Goal: Task Accomplishment & Management: Manage account settings

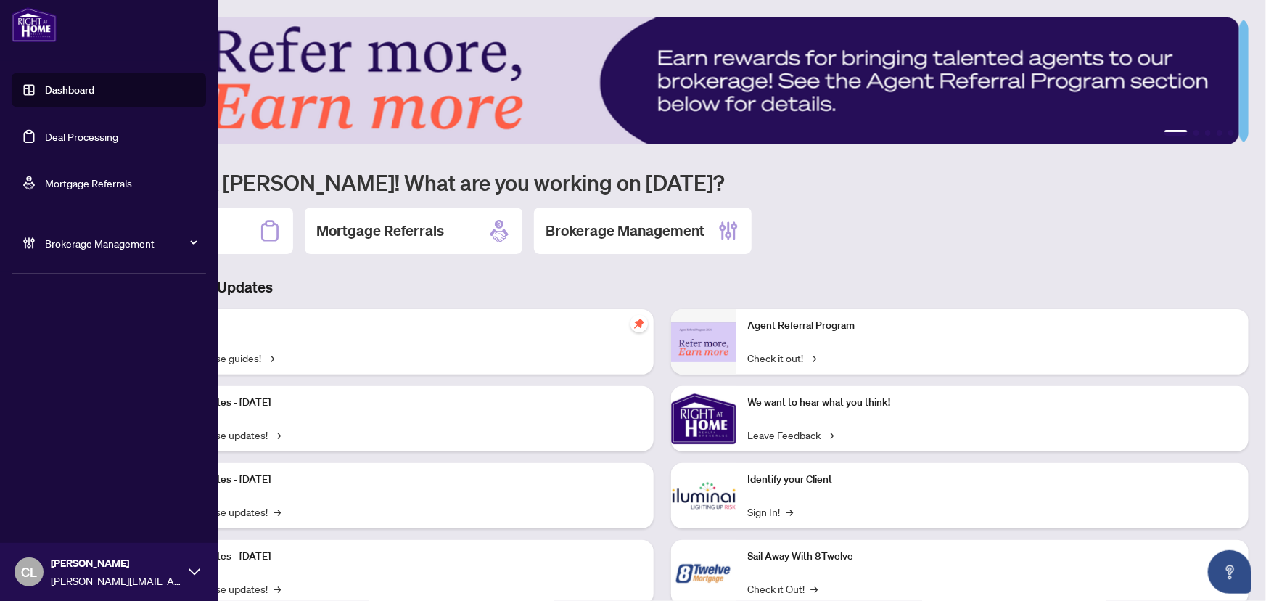
click at [52, 135] on link "Deal Processing" at bounding box center [81, 136] width 73 height 13
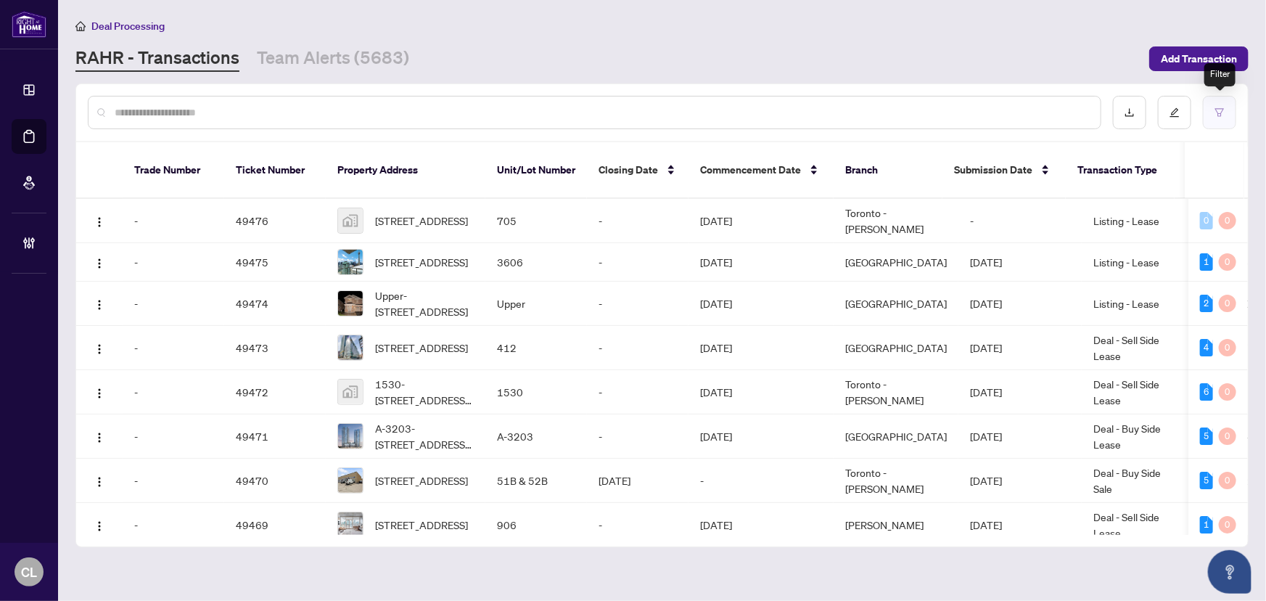
click at [1229, 109] on button "button" at bounding box center [1219, 112] width 33 height 33
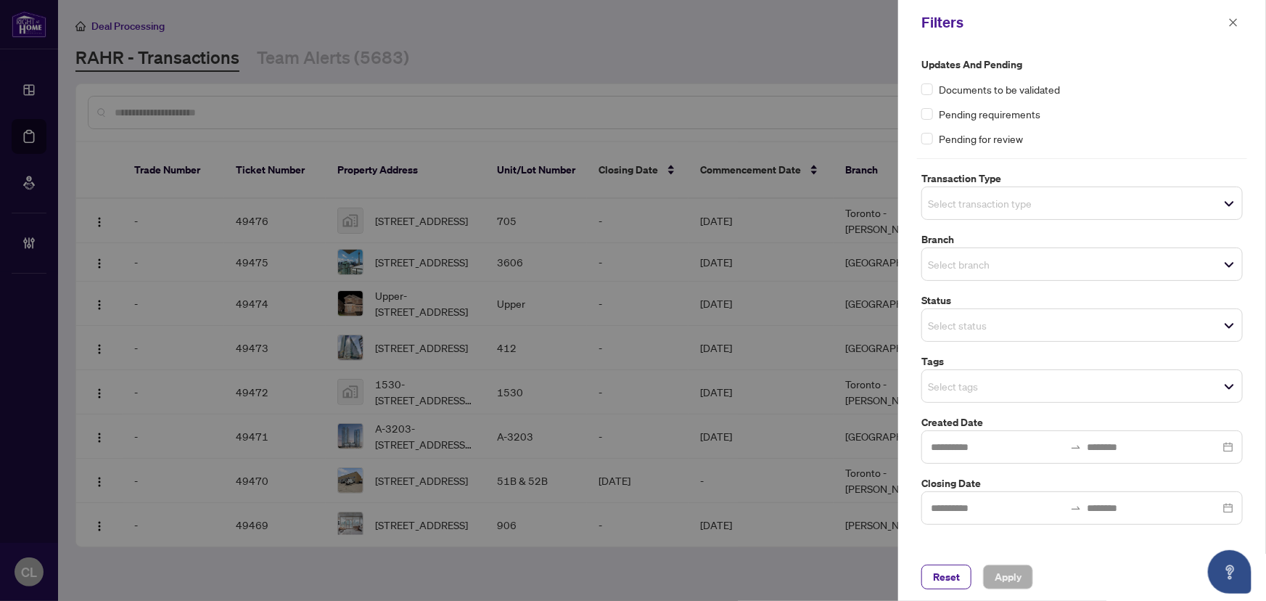
click at [957, 193] on span "Select transaction type" at bounding box center [1082, 203] width 320 height 20
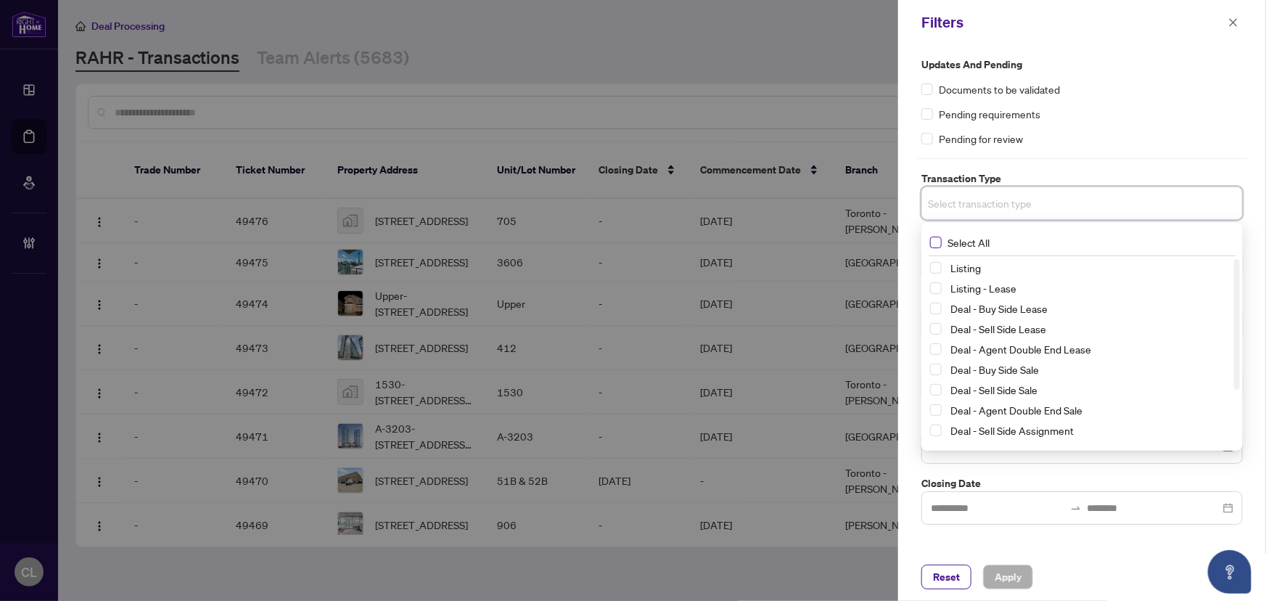
click at [988, 241] on span "Select All" at bounding box center [969, 242] width 54 height 16
click at [936, 268] on span "Select Listing" at bounding box center [936, 271] width 12 height 12
click at [938, 283] on div "Listing - Lease" at bounding box center [1082, 290] width 304 height 17
drag, startPoint x: 1241, startPoint y: 263, endPoint x: 1258, endPoint y: 337, distance: 76.0
click at [1258, 342] on div "Updates and Pending Documents to be validated Pending requirements Pending for …" at bounding box center [1082, 299] width 368 height 508
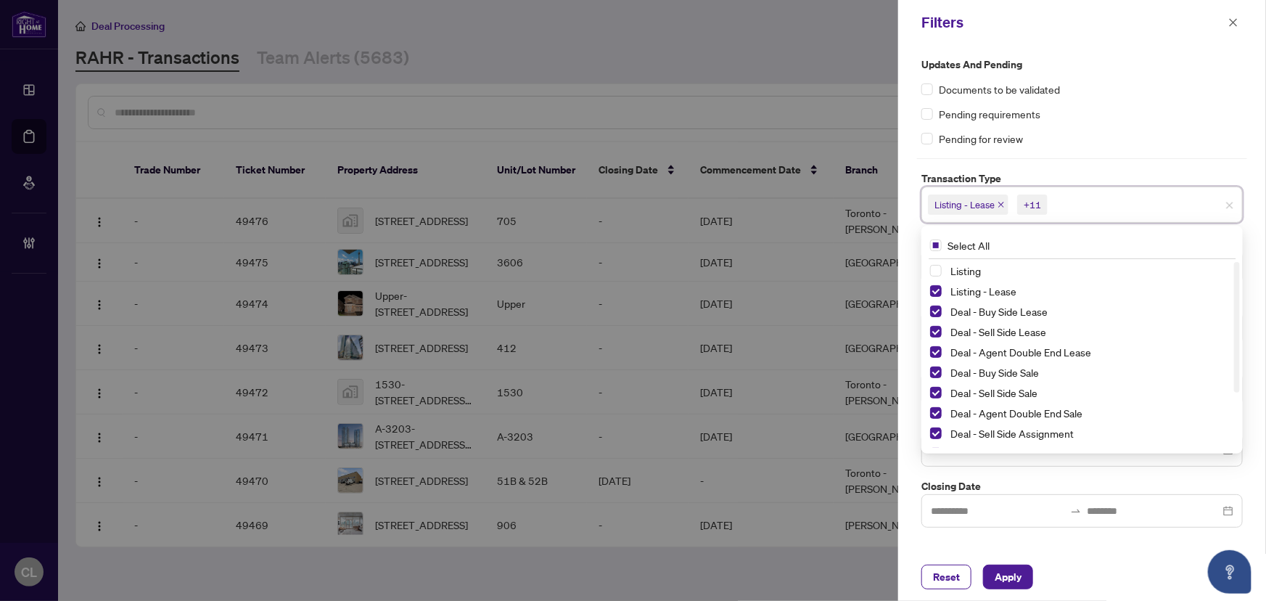
drag, startPoint x: 1240, startPoint y: 316, endPoint x: 1255, endPoint y: 434, distance: 119.8
click at [1255, 434] on div "Updates and Pending Documents to be validated Pending requirements Pending for …" at bounding box center [1082, 299] width 368 height 508
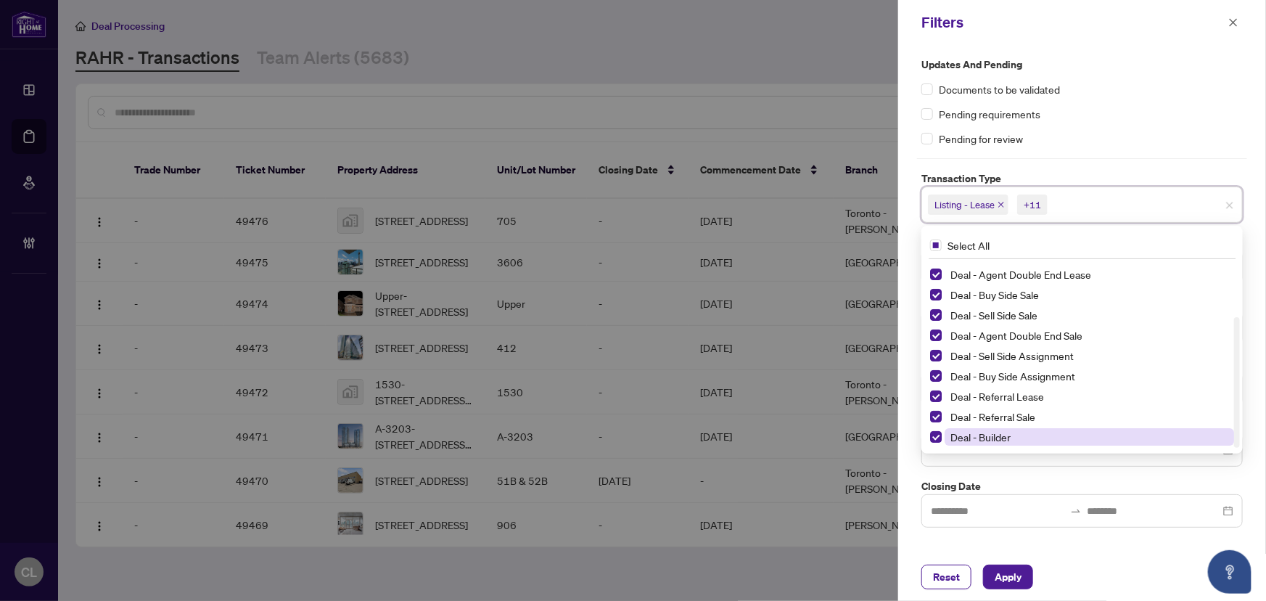
drag, startPoint x: 1235, startPoint y: 358, endPoint x: 1101, endPoint y: 440, distance: 156.9
click at [1251, 442] on div "Updates and Pending Documents to be validated Pending requirements Pending for …" at bounding box center [1082, 299] width 368 height 508
click at [935, 395] on span "Select Deal - Referral Lease" at bounding box center [936, 396] width 12 height 12
drag, startPoint x: 937, startPoint y: 411, endPoint x: 931, endPoint y: 421, distance: 11.7
click at [936, 413] on span "Select Deal - Referral Sale" at bounding box center [936, 417] width 12 height 12
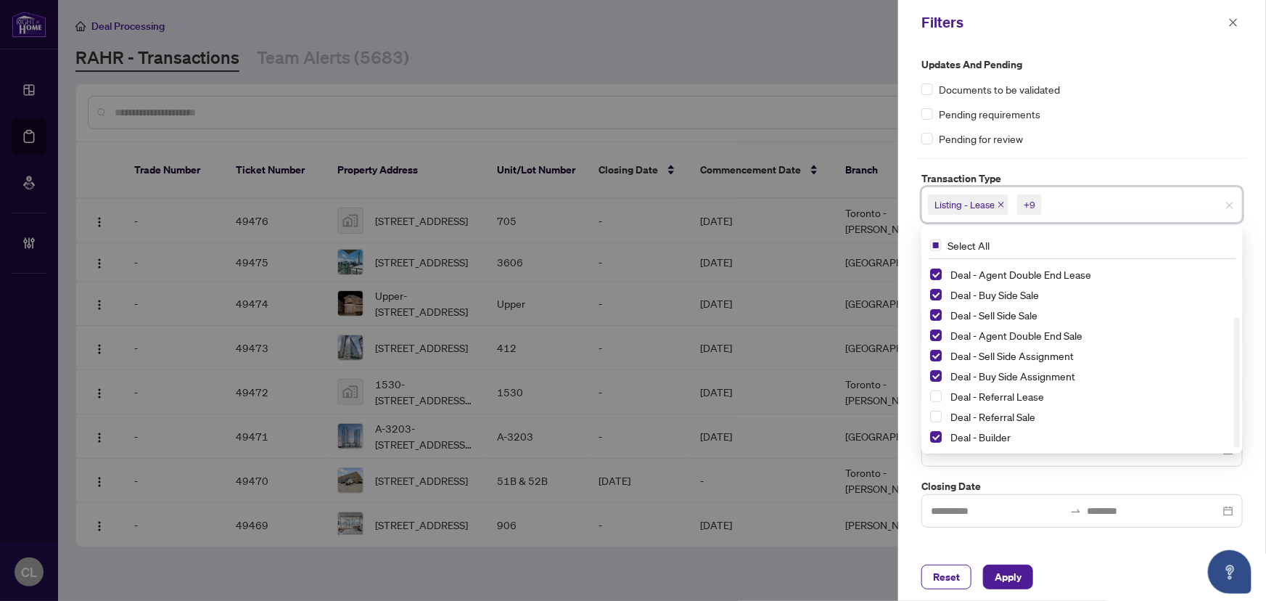
click at [932, 425] on div "Deal - Referral Sale" at bounding box center [1082, 416] width 304 height 17
click at [934, 438] on span "Select Deal - Builder" at bounding box center [936, 437] width 12 height 12
click at [842, 86] on div at bounding box center [633, 300] width 1266 height 601
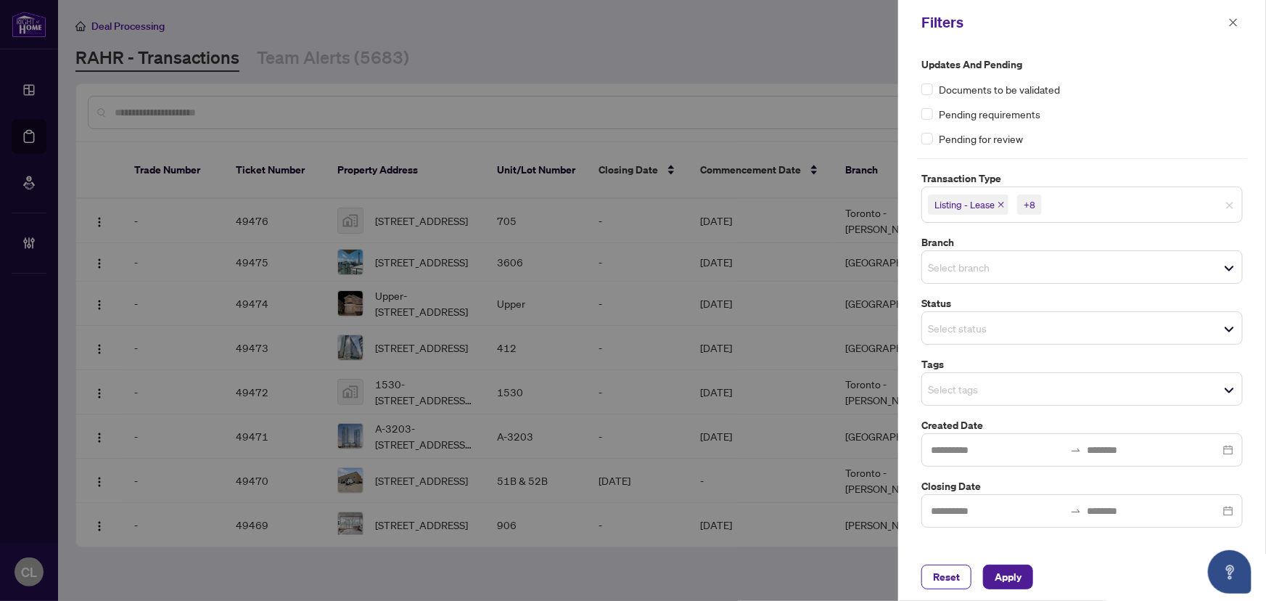
click at [992, 268] on input "search" at bounding box center [979, 266] width 102 height 17
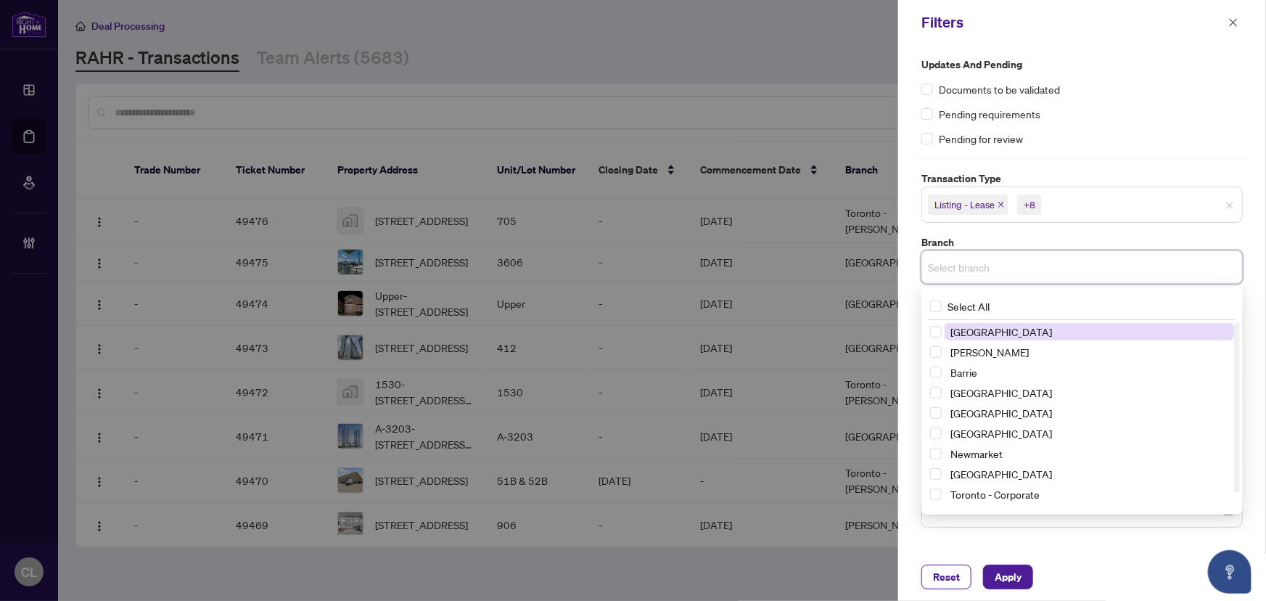
drag, startPoint x: 997, startPoint y: 322, endPoint x: 992, endPoint y: 338, distance: 17.0
click at [997, 318] on div "Select All [GEOGRAPHIC_DATA] [GEOGRAPHIC_DATA][PERSON_NAME][GEOGRAPHIC_DATA] [G…" at bounding box center [1082, 400] width 316 height 216
click at [988, 334] on span "[GEOGRAPHIC_DATA]" at bounding box center [1001, 331] width 102 height 13
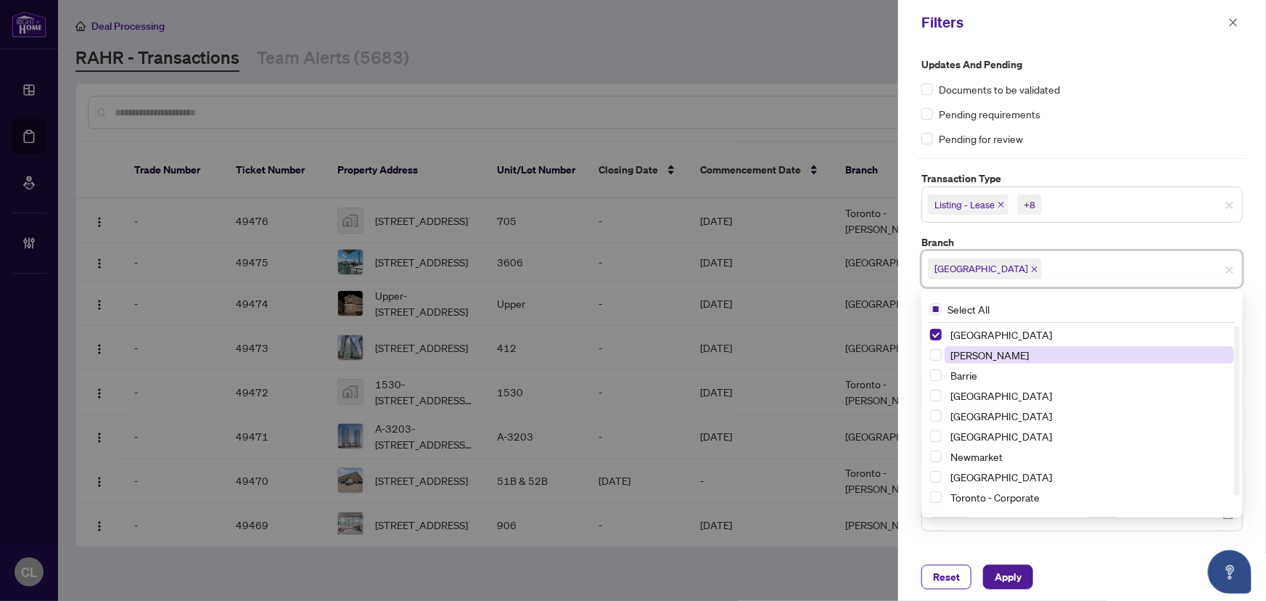
click at [978, 353] on span "[PERSON_NAME]" at bounding box center [989, 354] width 78 height 13
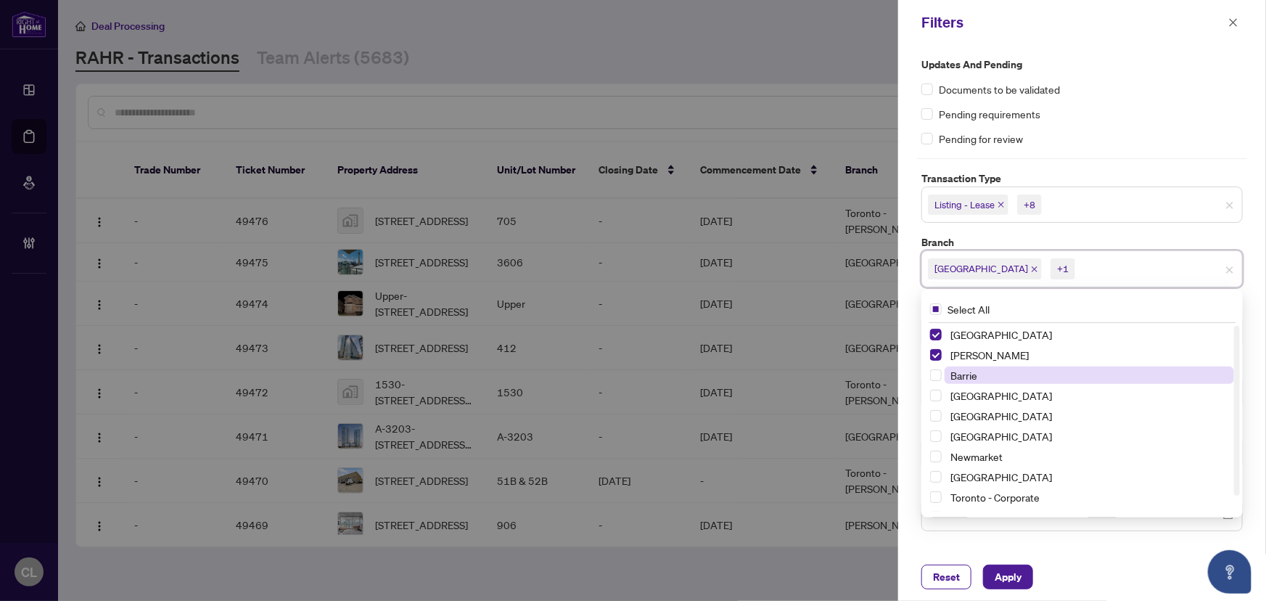
click at [975, 376] on span "Barrie" at bounding box center [963, 374] width 27 height 13
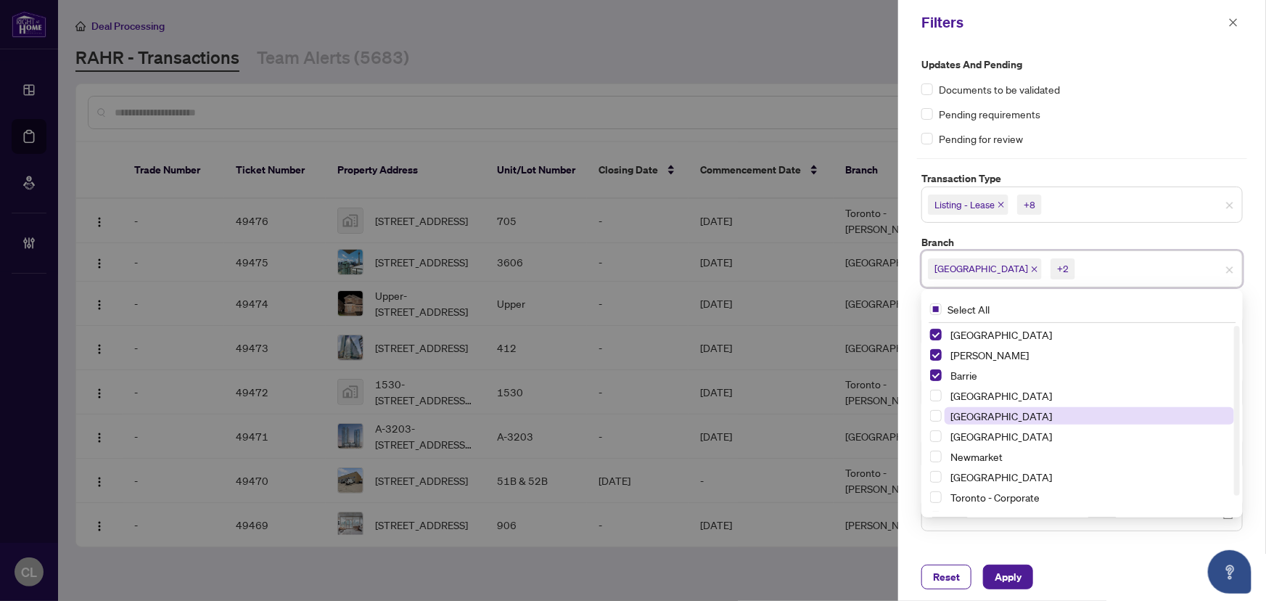
click at [989, 414] on span "[GEOGRAPHIC_DATA]" at bounding box center [1088, 415] width 289 height 17
click at [1000, 448] on div "[GEOGRAPHIC_DATA] [GEOGRAPHIC_DATA][PERSON_NAME][GEOGRAPHIC_DATA] [GEOGRAPHIC_D…" at bounding box center [1082, 427] width 316 height 203
click at [941, 454] on span "Select Newmarket" at bounding box center [936, 456] width 12 height 12
click at [936, 474] on span "Select Ottawa" at bounding box center [936, 477] width 12 height 12
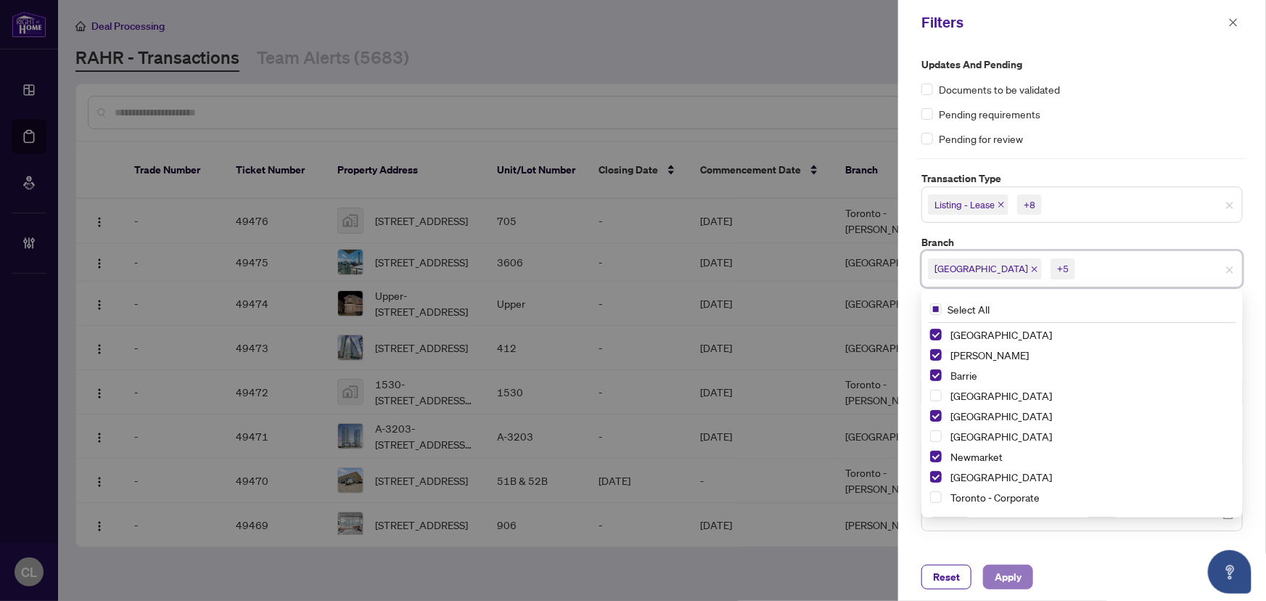
click at [1017, 577] on span "Apply" at bounding box center [1007, 576] width 27 height 23
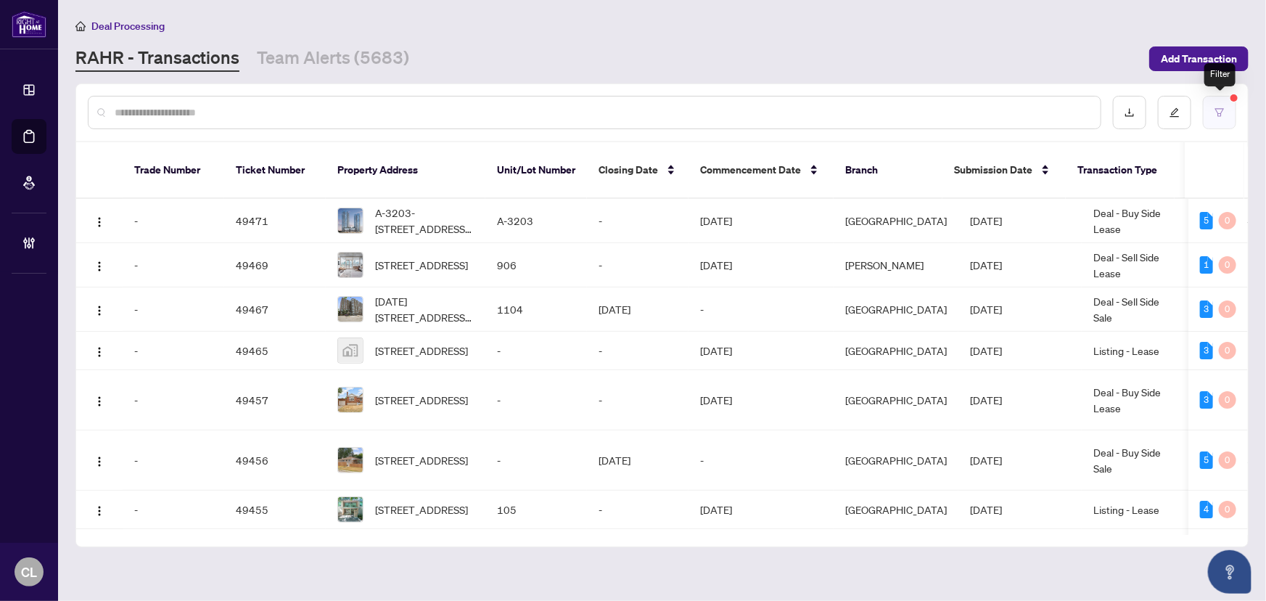
click at [1220, 99] on button "button" at bounding box center [1219, 112] width 33 height 33
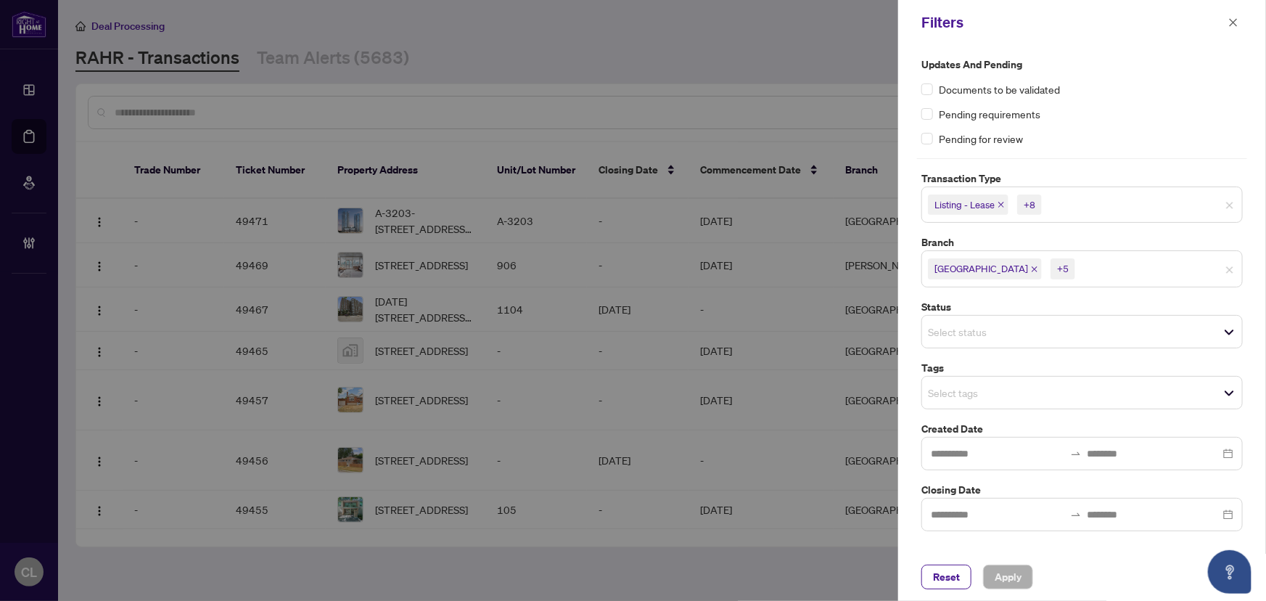
click at [938, 333] on input "search" at bounding box center [979, 331] width 102 height 17
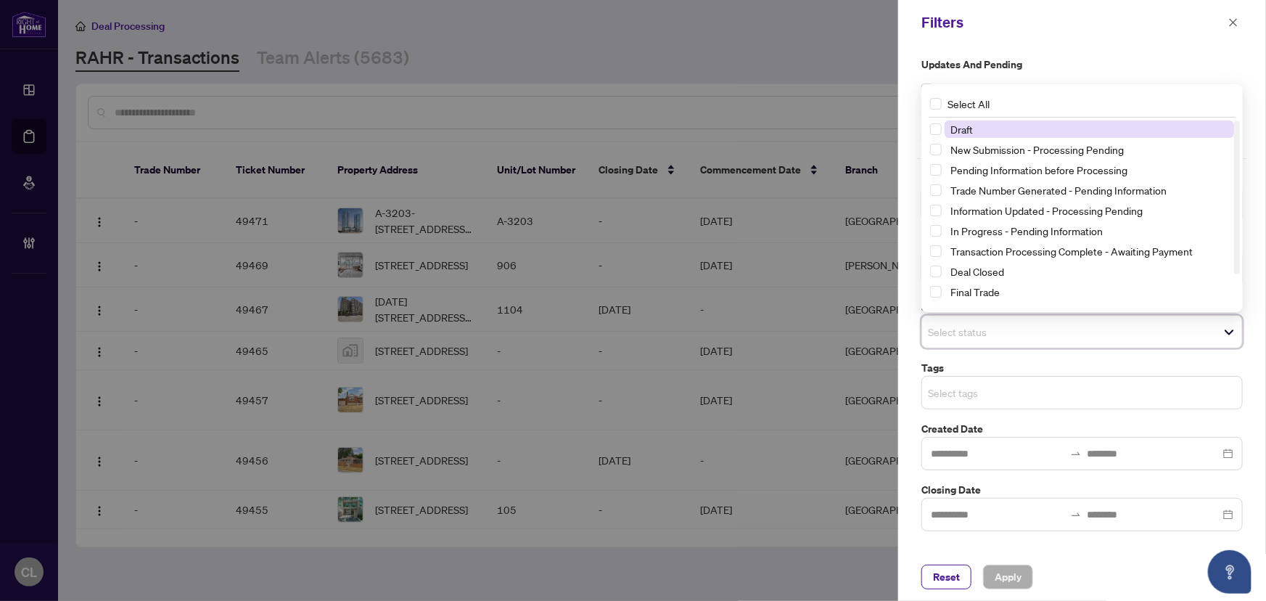
click at [950, 390] on input "search" at bounding box center [979, 392] width 102 height 17
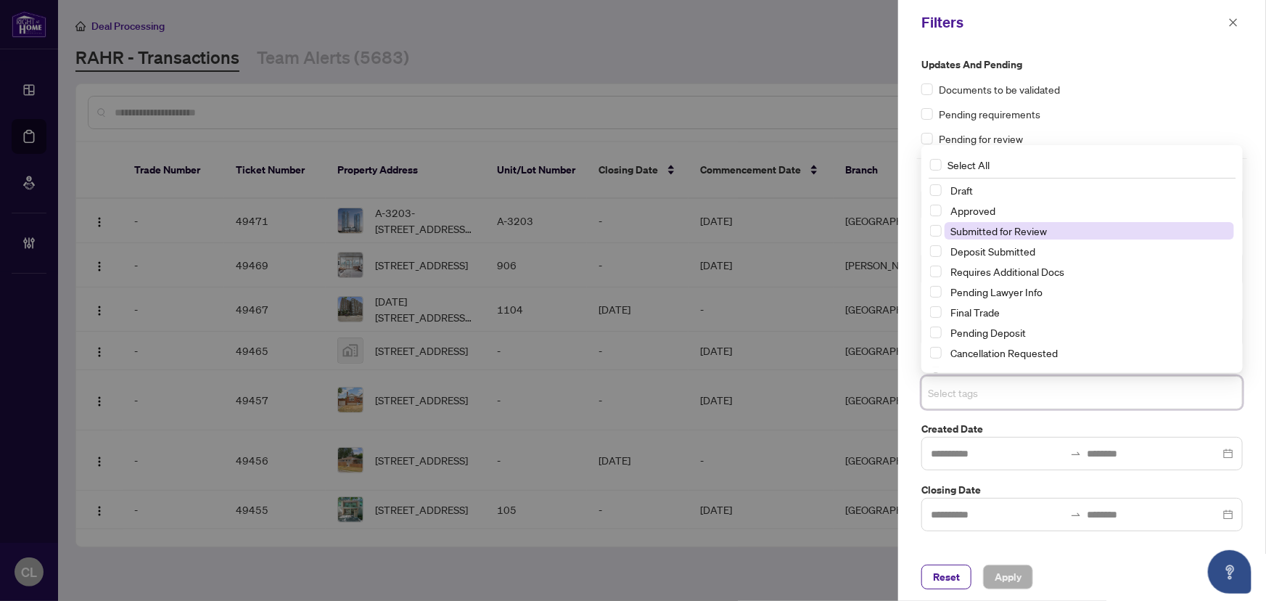
click at [1012, 228] on span "Submitted for Review" at bounding box center [998, 230] width 96 height 13
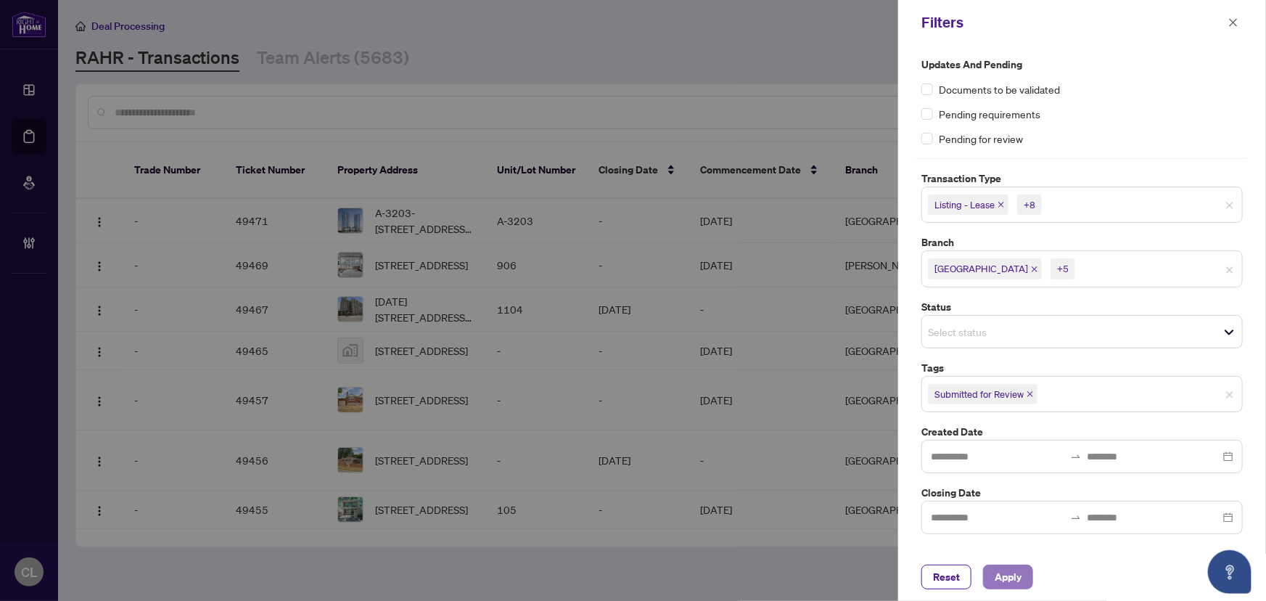
click at [1016, 569] on span "Apply" at bounding box center [1007, 576] width 27 height 23
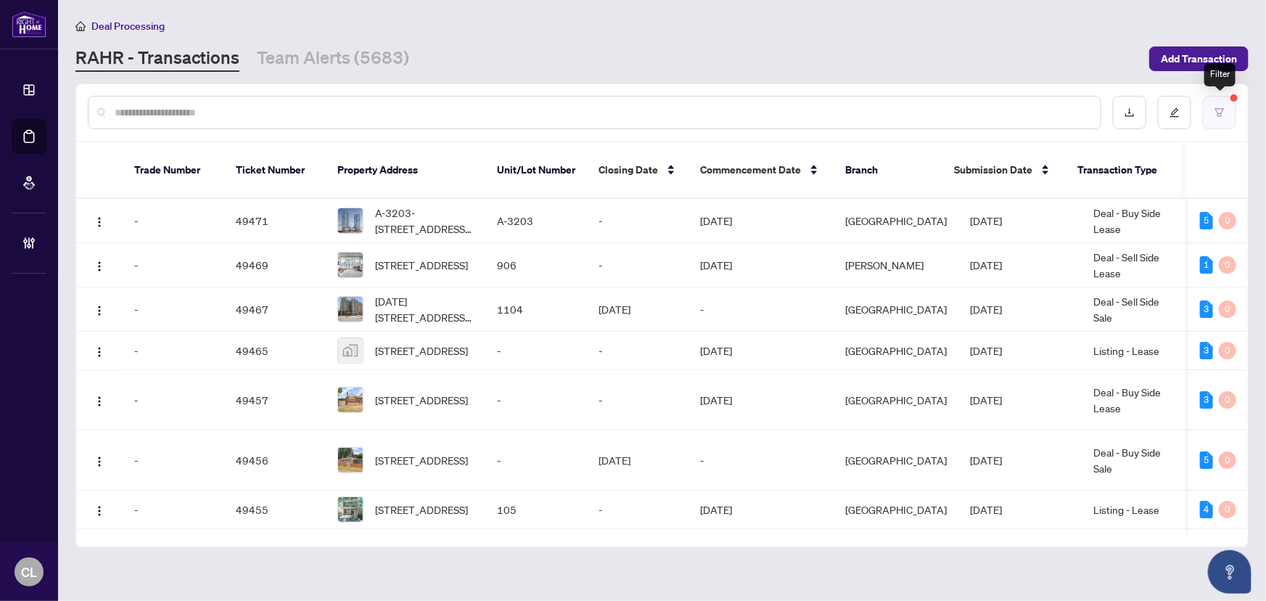
click at [1214, 104] on button "button" at bounding box center [1219, 112] width 33 height 33
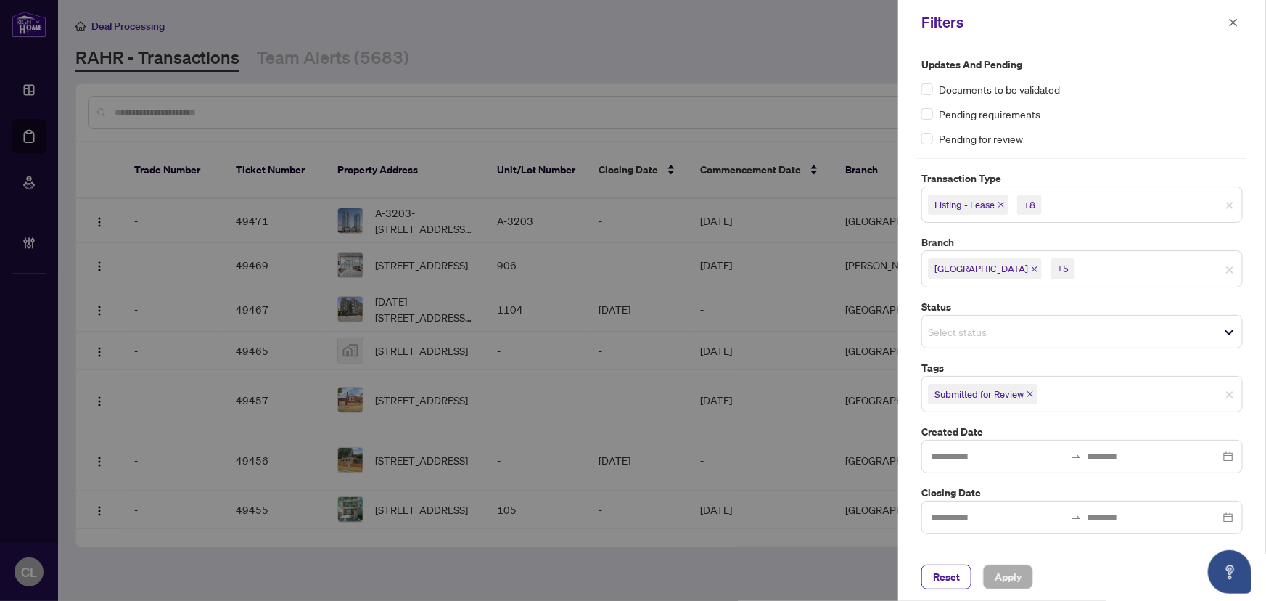
click at [1103, 205] on input "search" at bounding box center [1096, 204] width 102 height 17
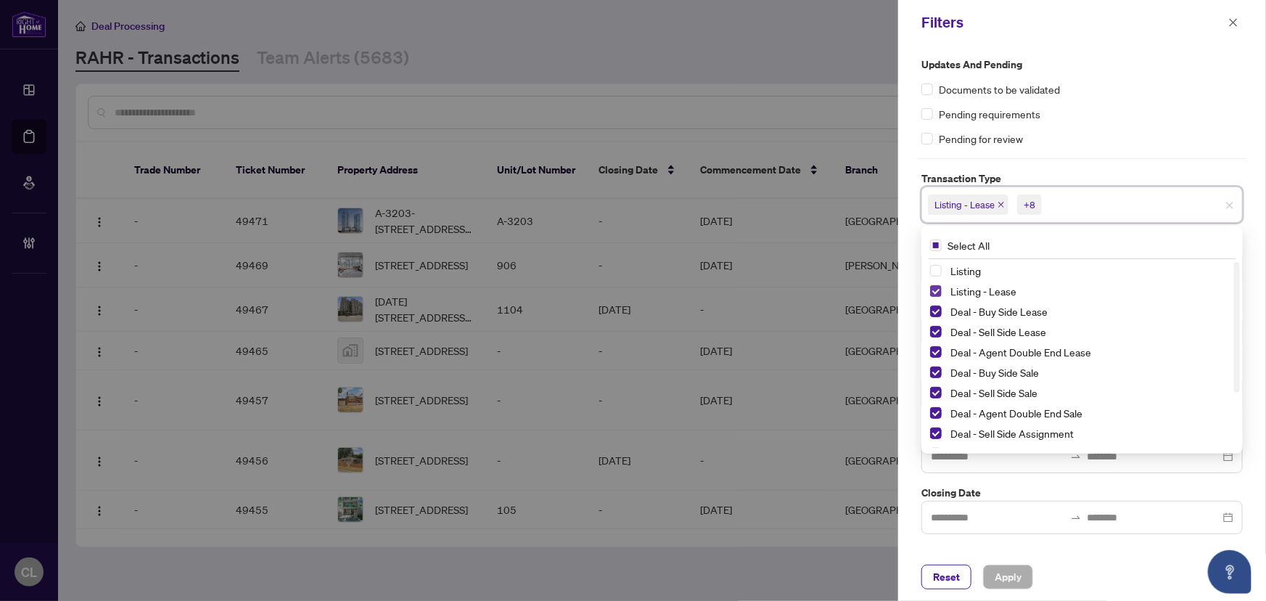
click at [936, 286] on span "Select Listing - Lease" at bounding box center [936, 291] width 12 height 12
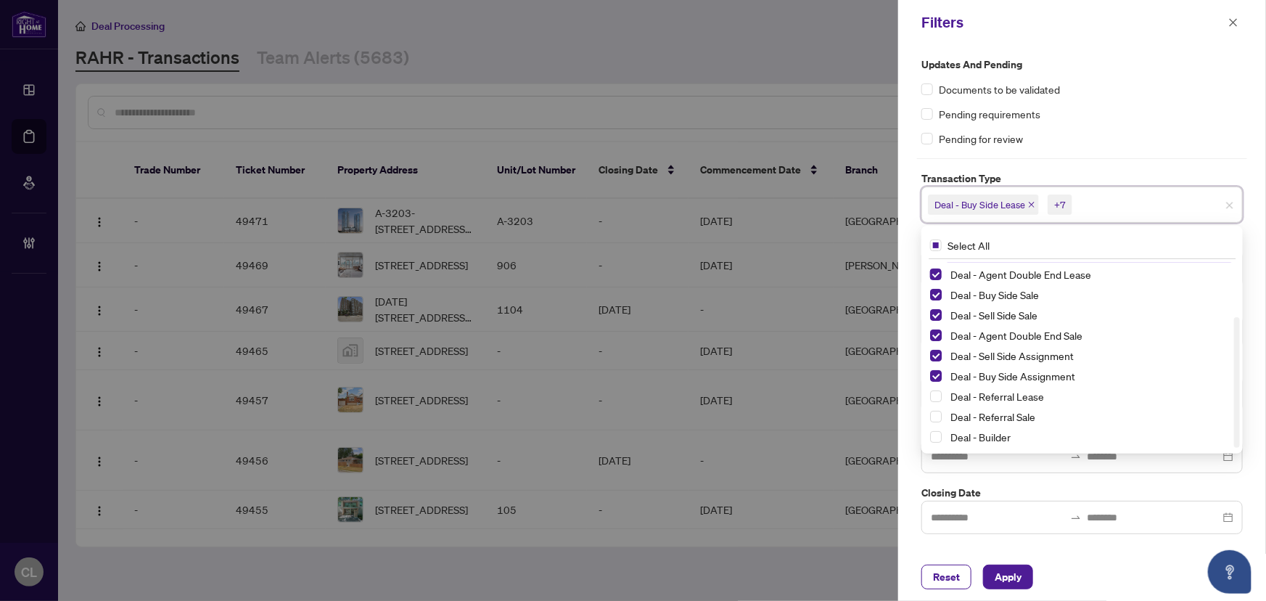
scroll to position [0, 0]
click at [1197, 131] on div "Pending for review" at bounding box center [1081, 139] width 321 height 16
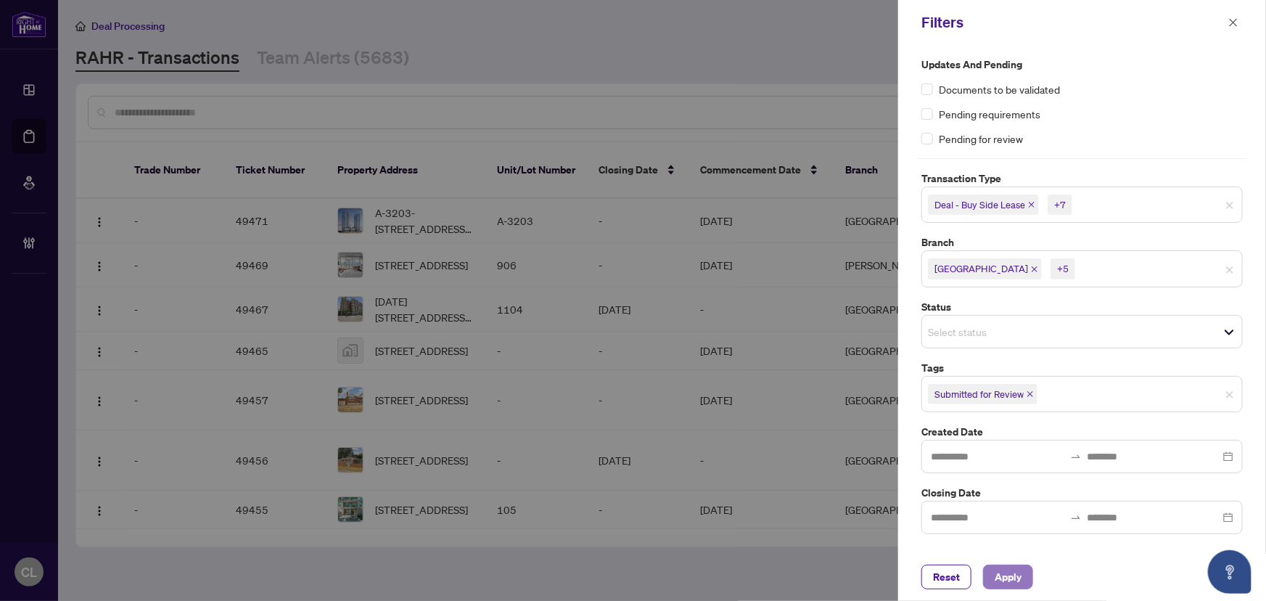
click at [1001, 575] on span "Apply" at bounding box center [1007, 576] width 27 height 23
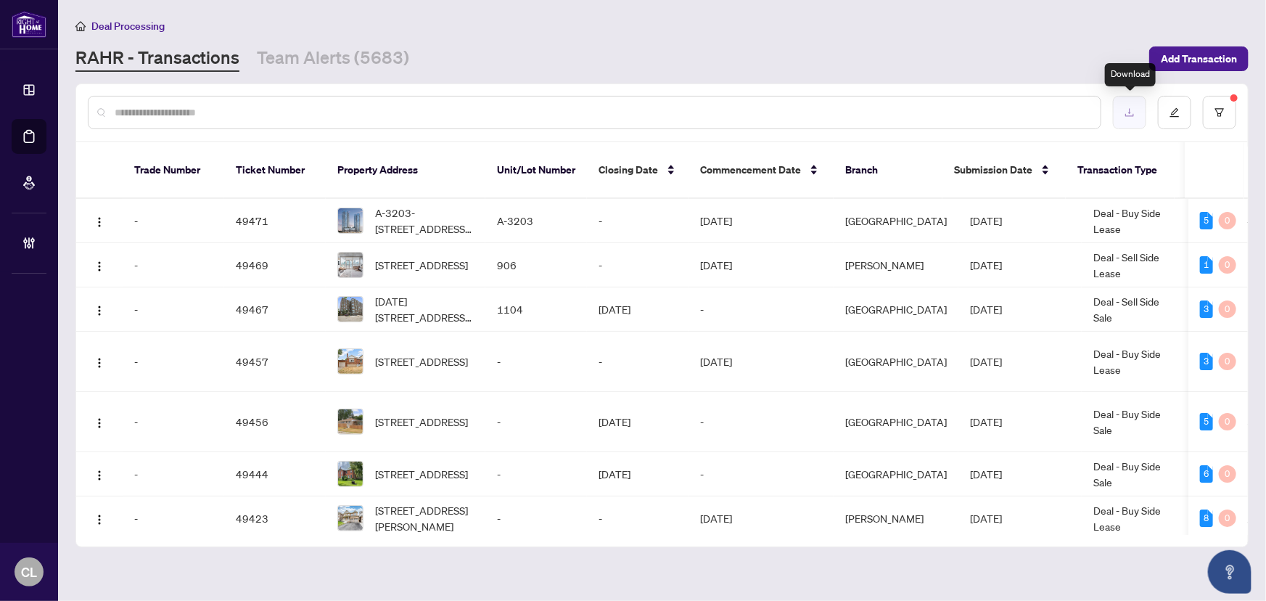
click at [1132, 109] on icon "download" at bounding box center [1129, 112] width 10 height 10
click at [125, 107] on input "text" at bounding box center [602, 112] width 974 height 16
paste input "*****"
type input "*****"
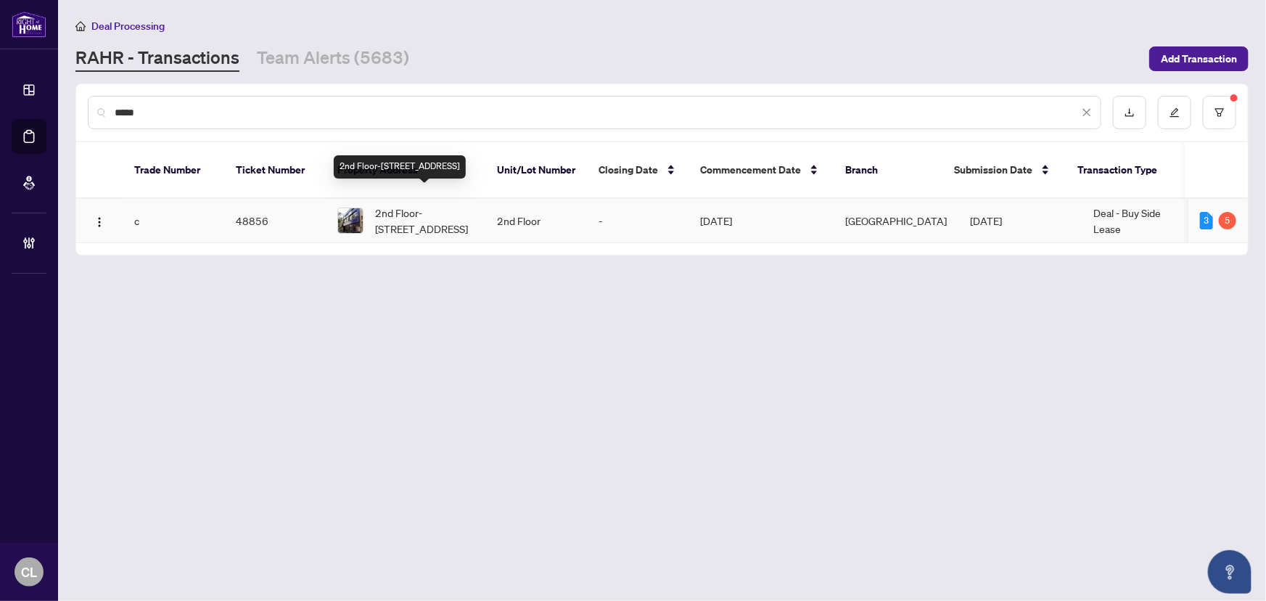
click at [436, 209] on span "2nd Floor-[STREET_ADDRESS]" at bounding box center [424, 221] width 99 height 32
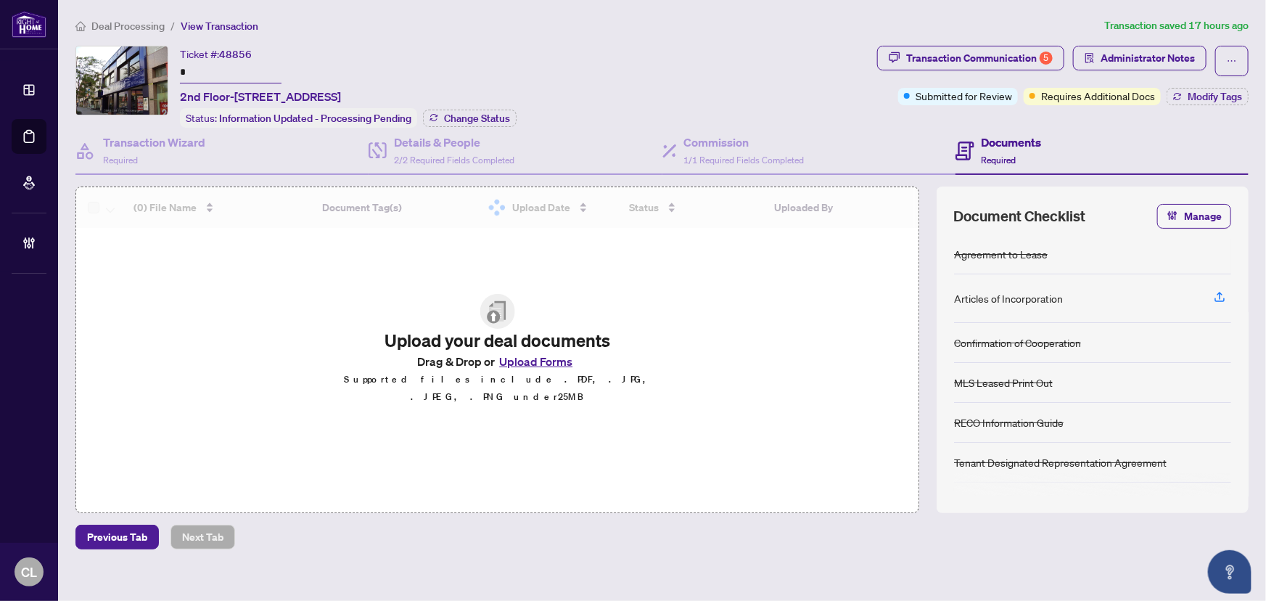
click at [189, 68] on input "*" at bounding box center [231, 72] width 102 height 21
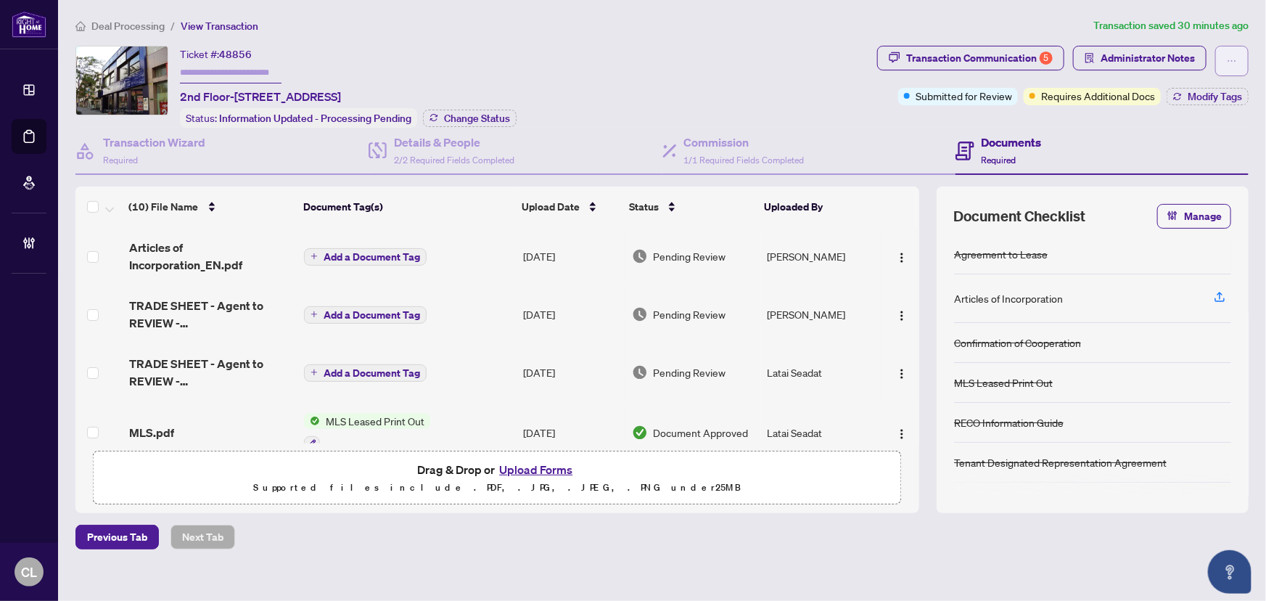
click at [1227, 56] on icon "ellipsis" at bounding box center [1232, 61] width 10 height 10
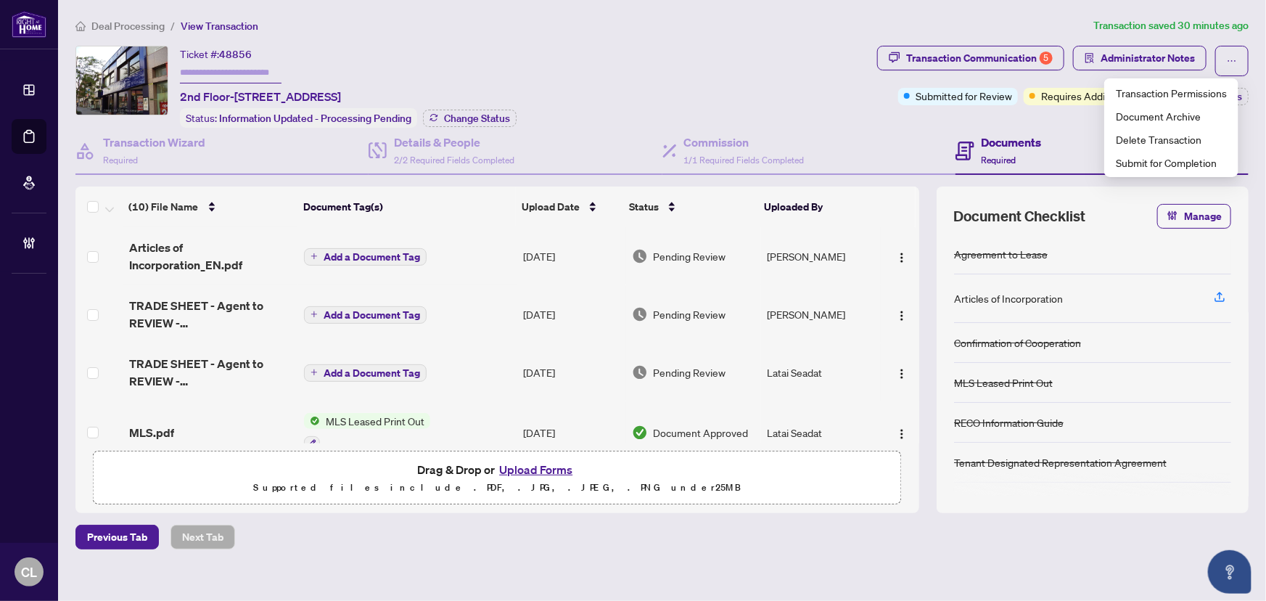
click at [986, 19] on ol "Deal Processing / View Transaction" at bounding box center [581, 25] width 1012 height 17
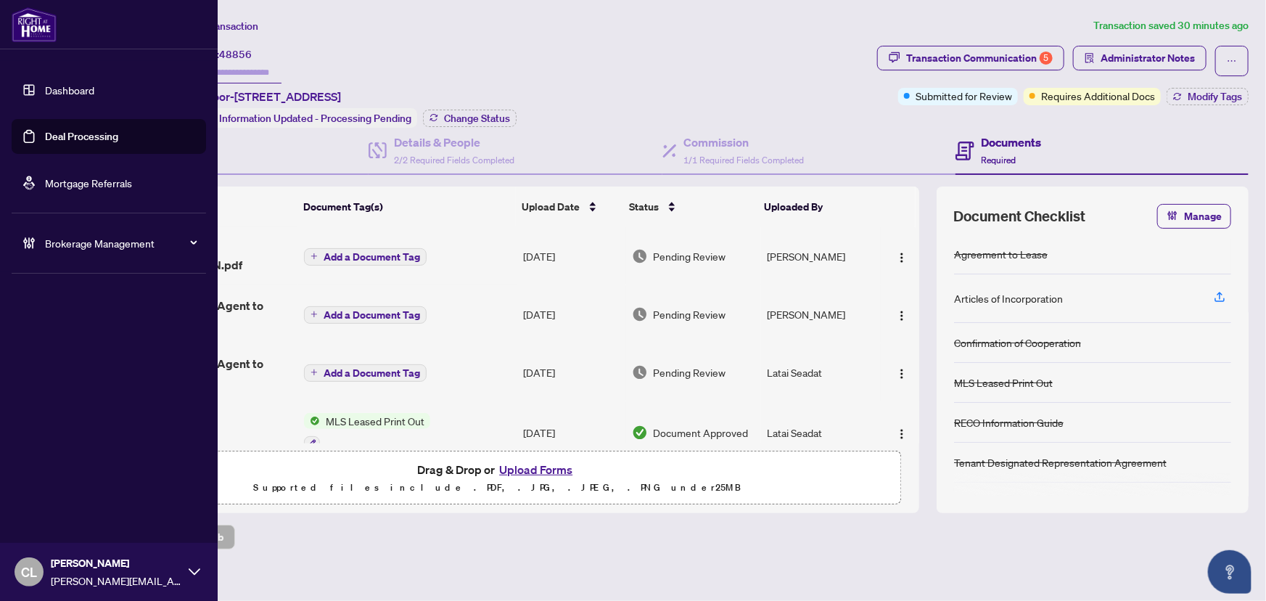
click at [88, 135] on link "Deal Processing" at bounding box center [81, 136] width 73 height 13
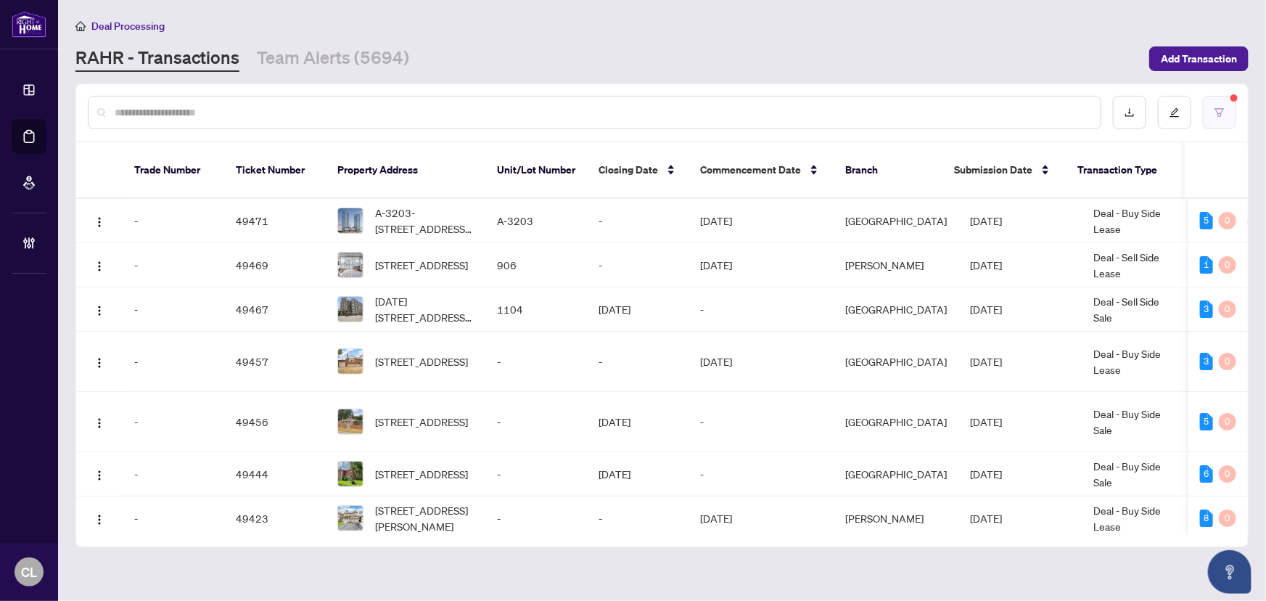
click at [1220, 114] on icon "filter" at bounding box center [1219, 112] width 10 height 10
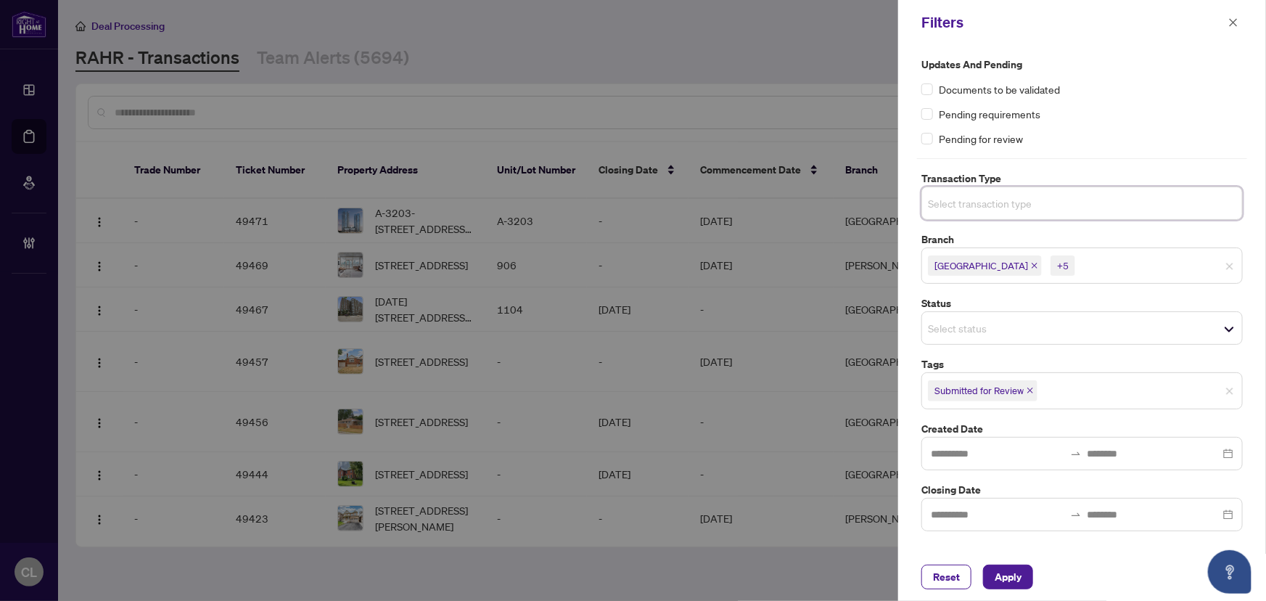
click at [998, 210] on input "search" at bounding box center [979, 202] width 102 height 17
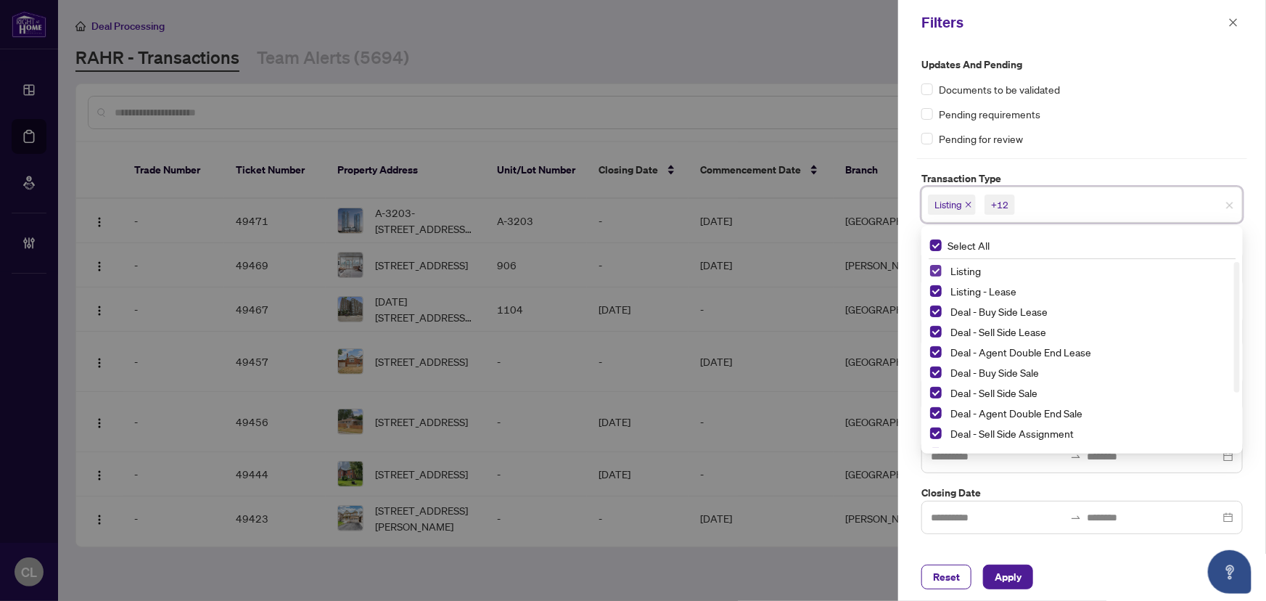
click at [939, 273] on span "Select Listing" at bounding box center [936, 271] width 12 height 12
click at [934, 290] on span "Select Listing - Lease" at bounding box center [936, 291] width 12 height 12
click at [822, 113] on div at bounding box center [633, 300] width 1266 height 601
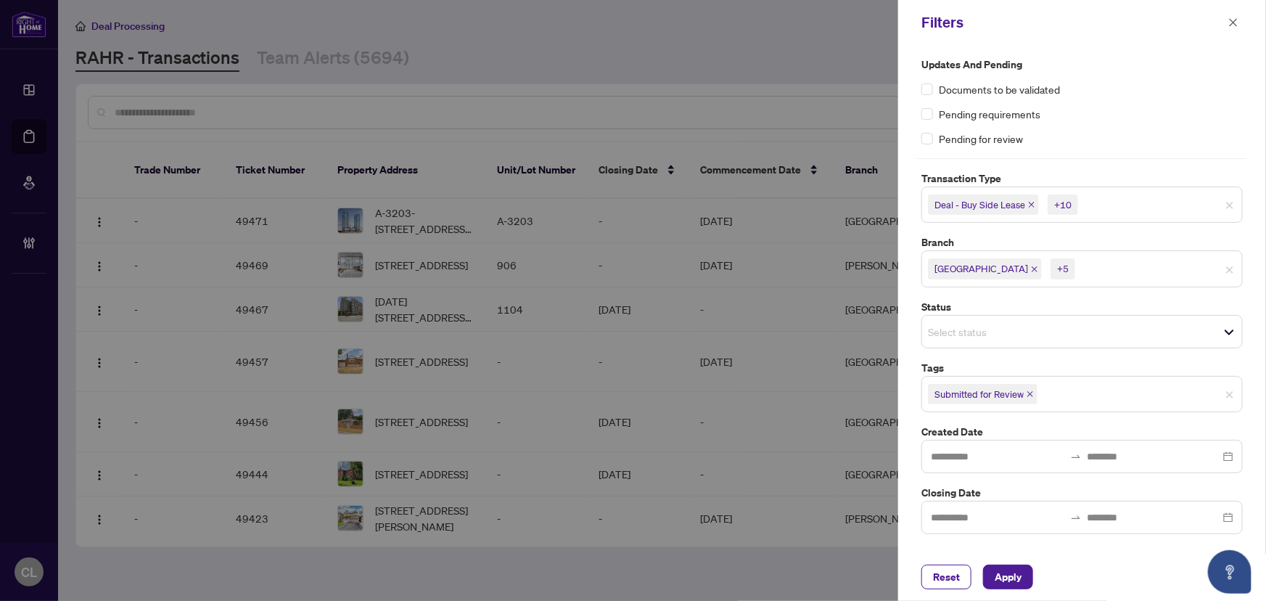
click at [1131, 276] on input "search" at bounding box center [1129, 268] width 102 height 17
click at [940, 267] on input "search" at bounding box center [979, 266] width 102 height 17
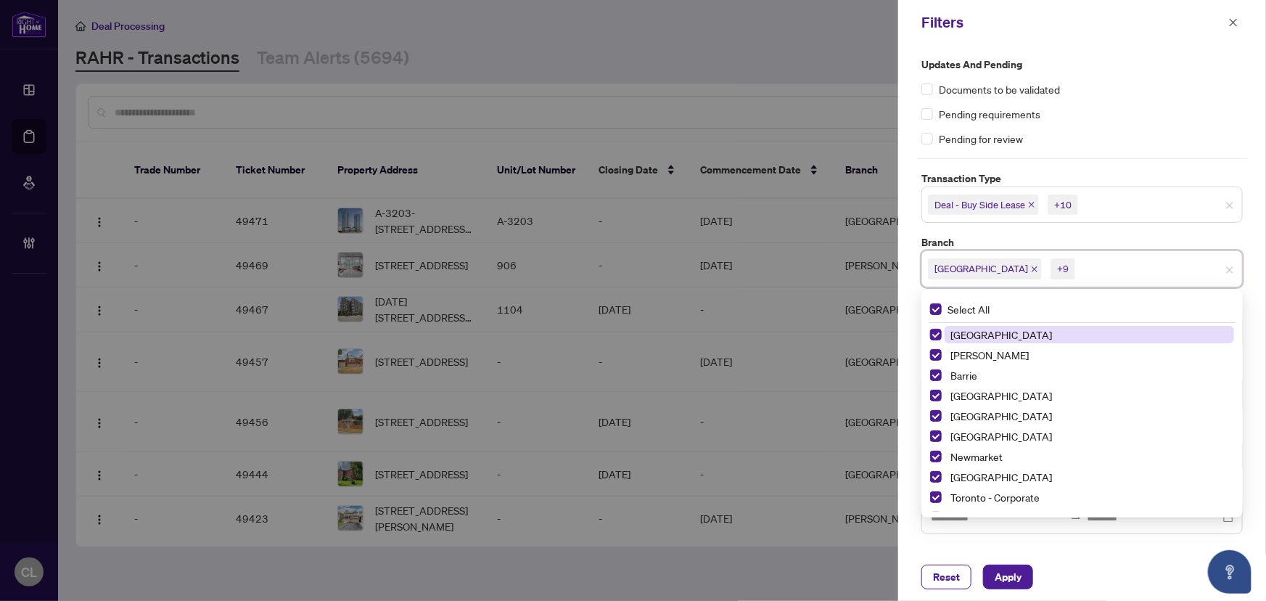
click at [812, 107] on div at bounding box center [633, 300] width 1266 height 601
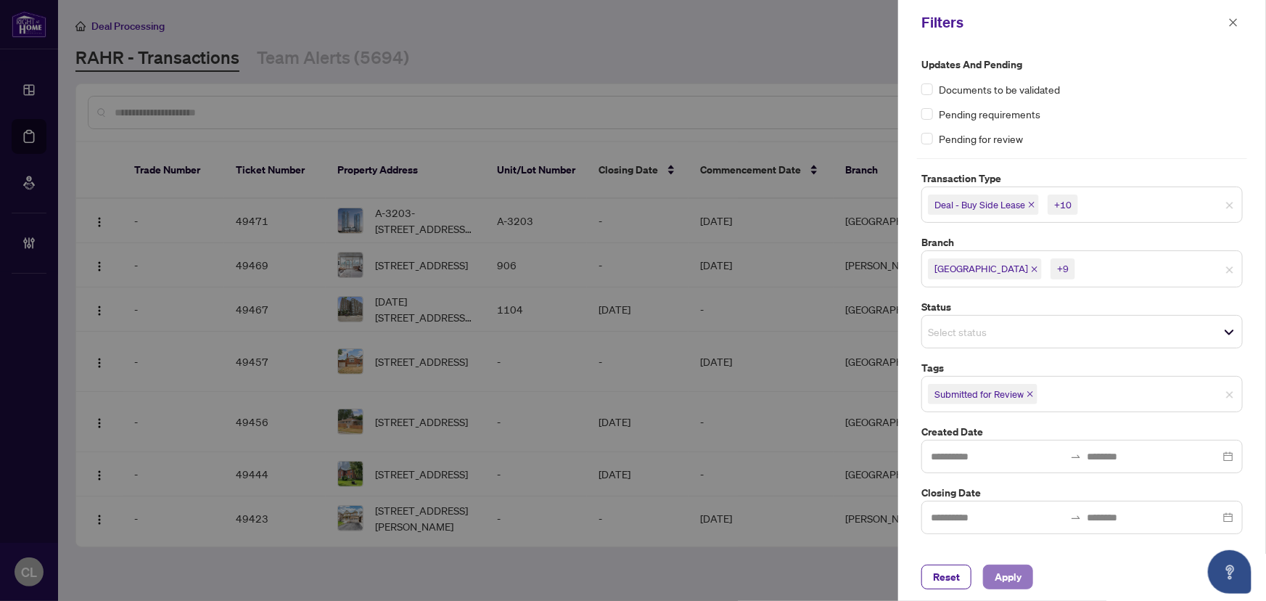
click at [1018, 573] on span "Apply" at bounding box center [1007, 576] width 27 height 23
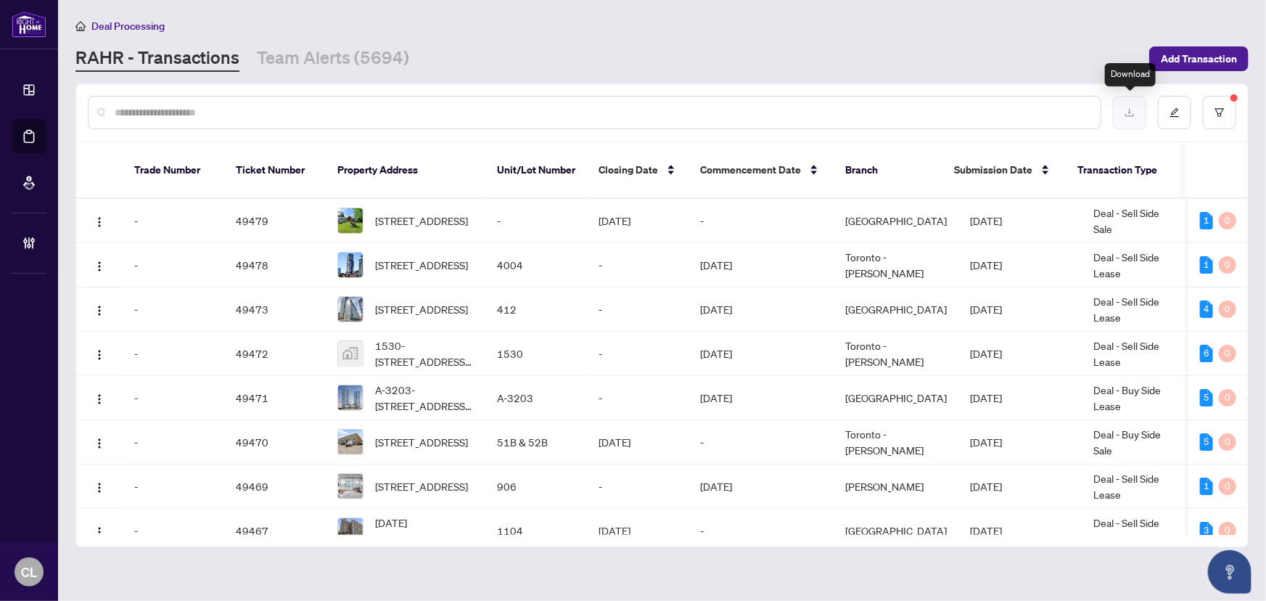
click at [1124, 109] on icon "download" at bounding box center [1129, 112] width 10 height 10
